Goal: Find specific page/section: Find specific page/section

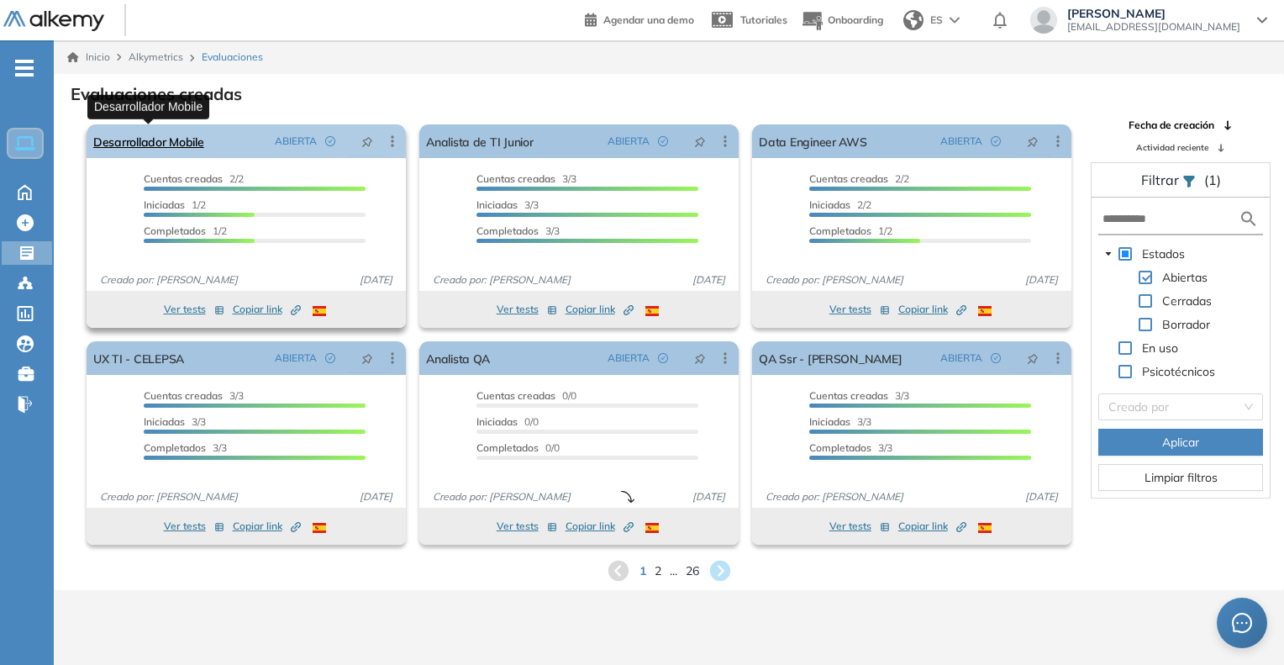
click at [129, 146] on link "Desarrollador Mobile" at bounding box center [148, 141] width 111 height 34
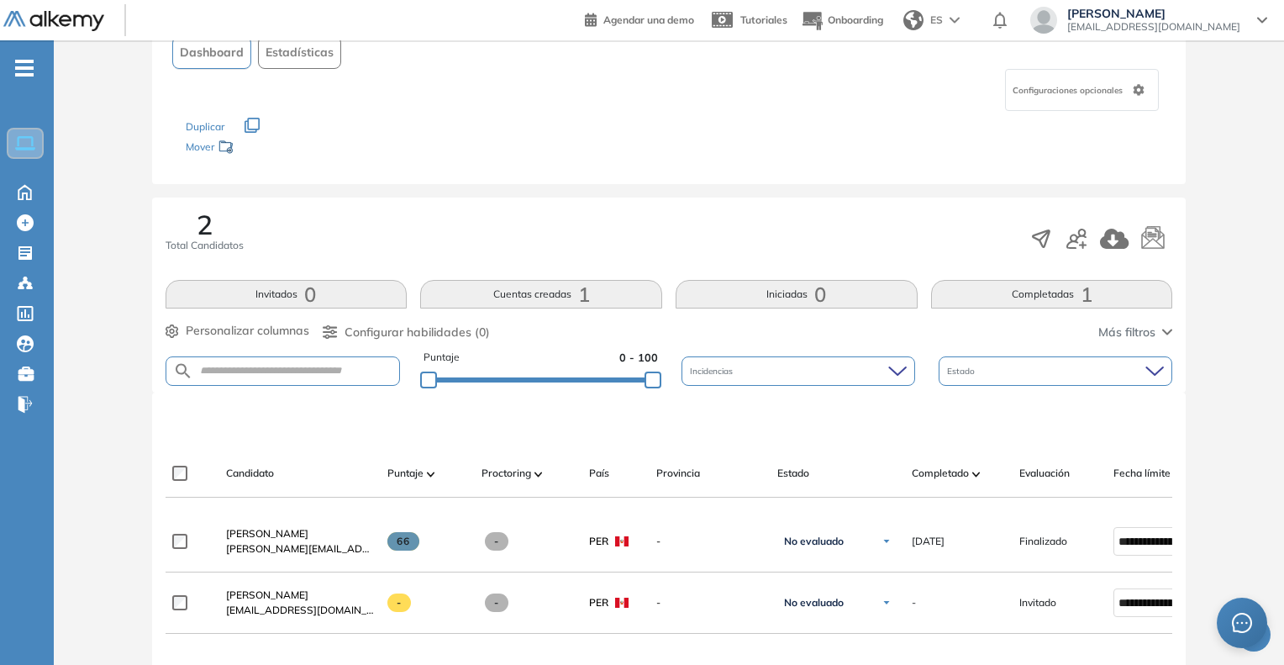
scroll to position [252, 0]
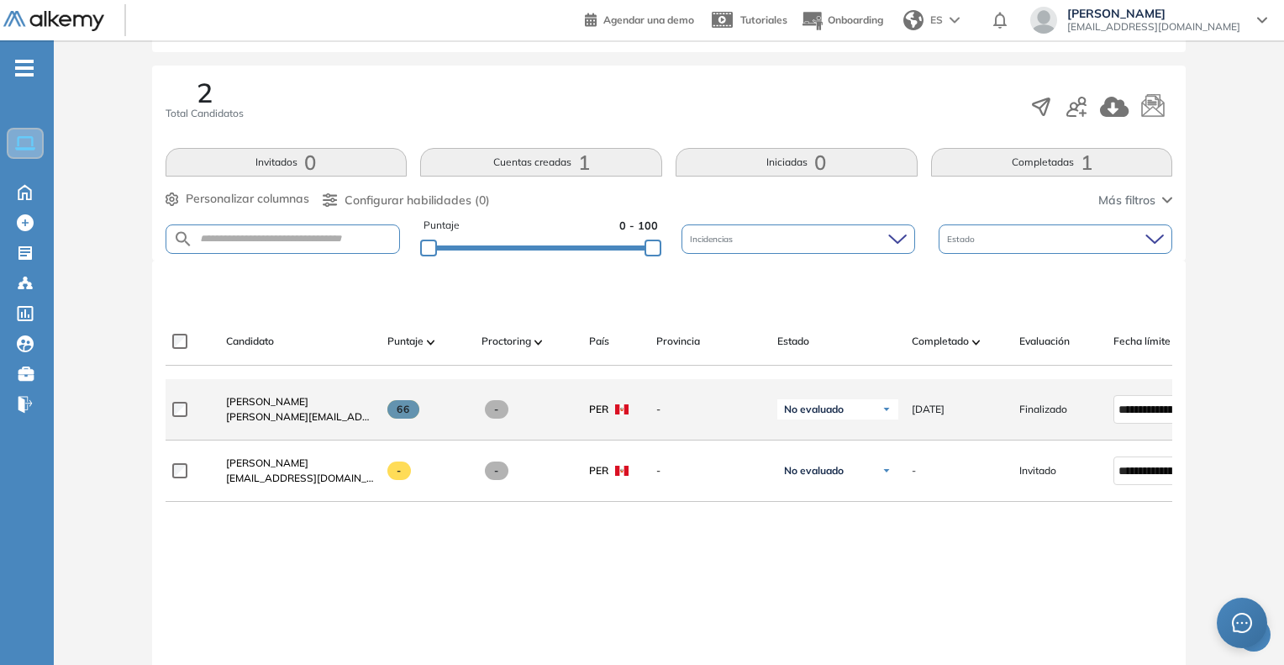
click at [273, 414] on span "[PERSON_NAME][EMAIL_ADDRESS][DOMAIN_NAME]" at bounding box center [300, 416] width 148 height 15
click at [273, 408] on span "[PERSON_NAME] [PERSON_NAME]" at bounding box center [267, 401] width 82 height 13
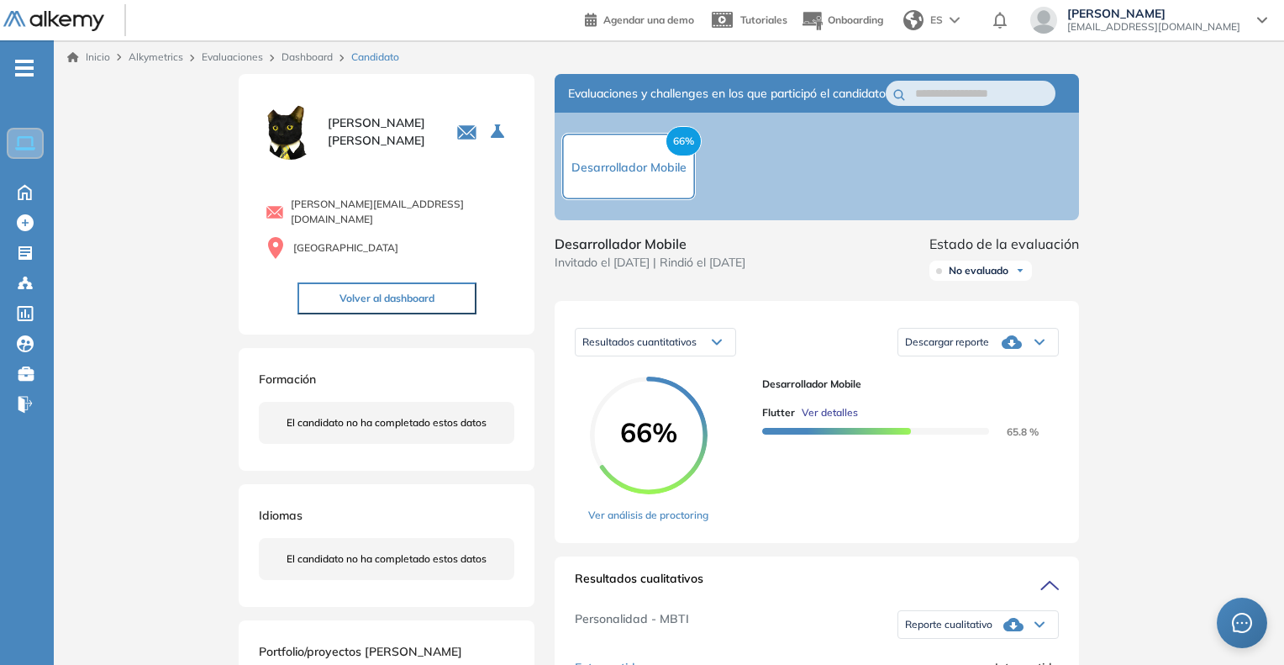
click at [313, 50] on link "Dashboard" at bounding box center [307, 56] width 51 height 13
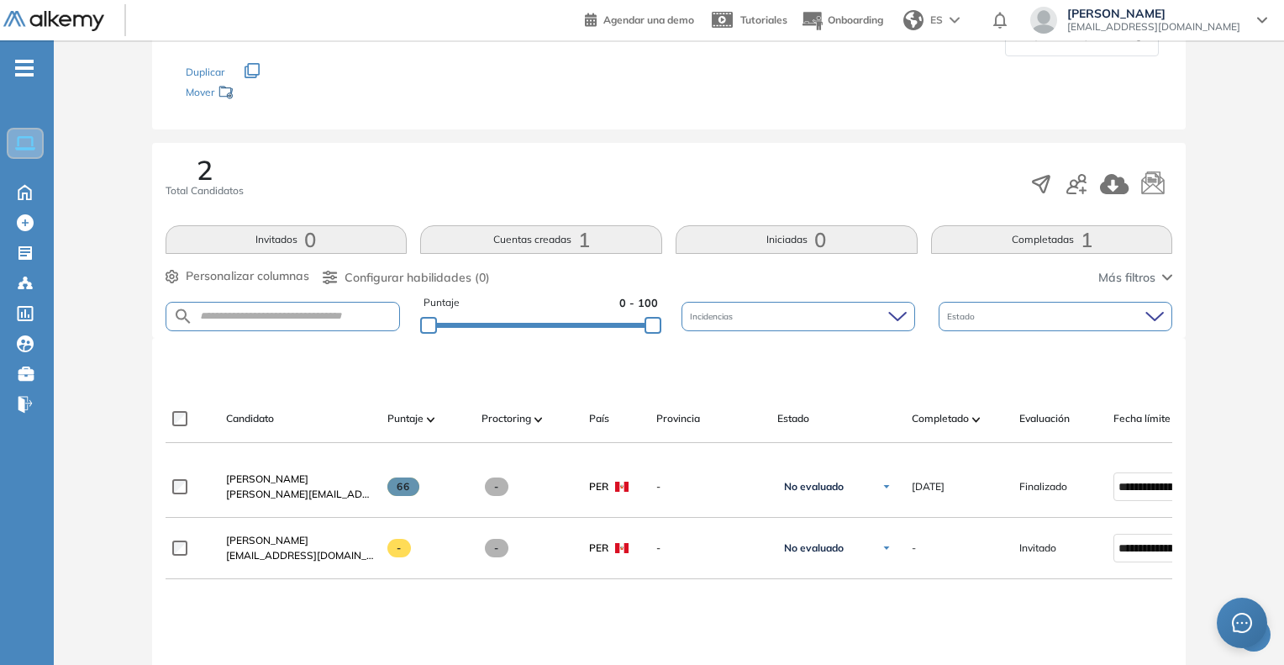
scroll to position [168, 0]
